Goal: Book appointment/travel/reservation

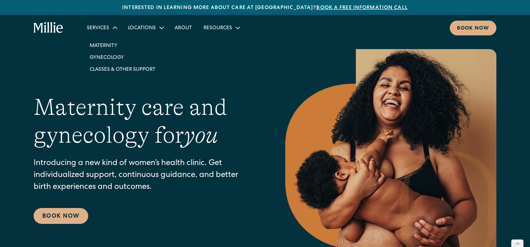
click at [101, 29] on div "Services" at bounding box center [98, 29] width 22 height 8
click at [106, 69] on link "Classes & Other Support" at bounding box center [122, 69] width 77 height 12
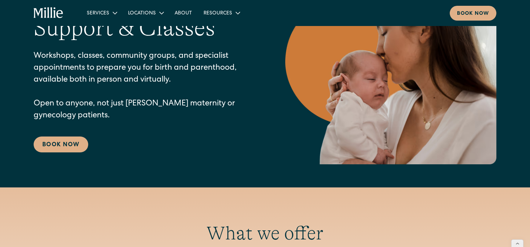
scroll to position [99, 0]
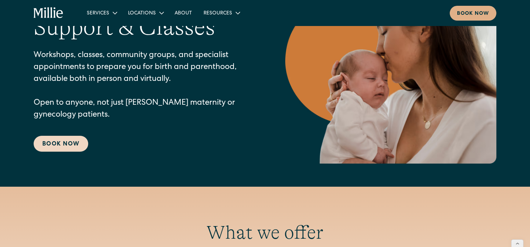
click at [79, 143] on link "Book Now" at bounding box center [61, 144] width 55 height 16
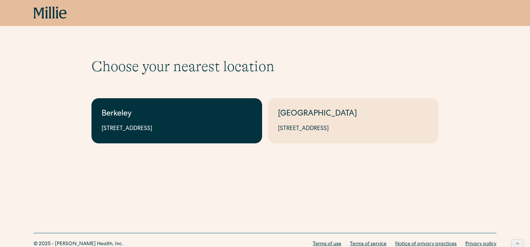
click at [160, 125] on div "2999 Regent St, Suite 524, Berkeley, CA 94705" at bounding box center [177, 129] width 150 height 9
click at [145, 134] on link "Berkeley 2999 Regent St, Suite 524, Berkeley, CA 94705" at bounding box center [177, 120] width 171 height 45
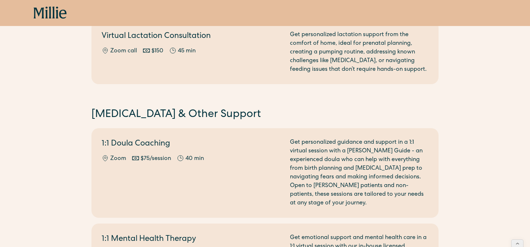
scroll to position [543, 0]
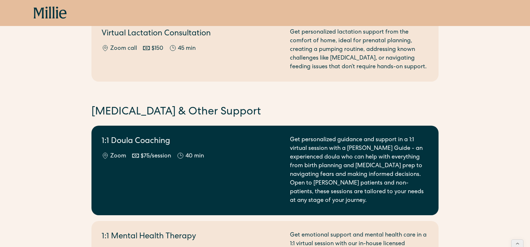
click at [173, 139] on h2 "1:1 Doula Coaching" at bounding box center [192, 142] width 180 height 12
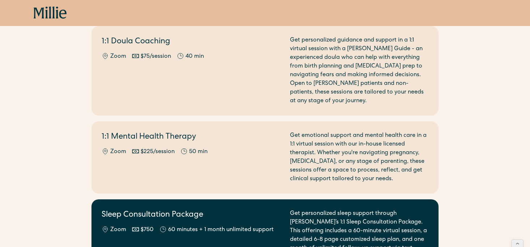
scroll to position [594, 0]
